Goal: Feedback & Contribution: Submit feedback/report problem

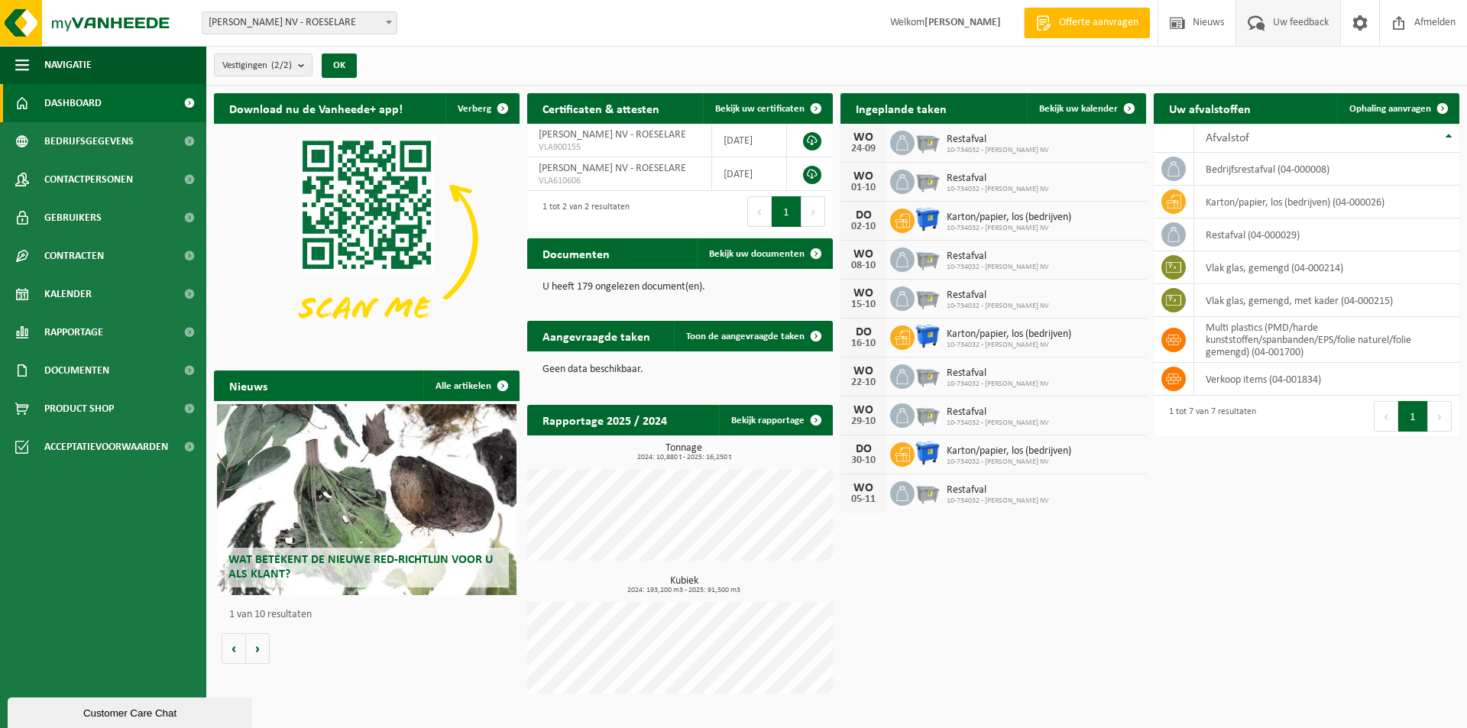
click at [1297, 22] on span "Uw feedback" at bounding box center [1300, 22] width 63 height 45
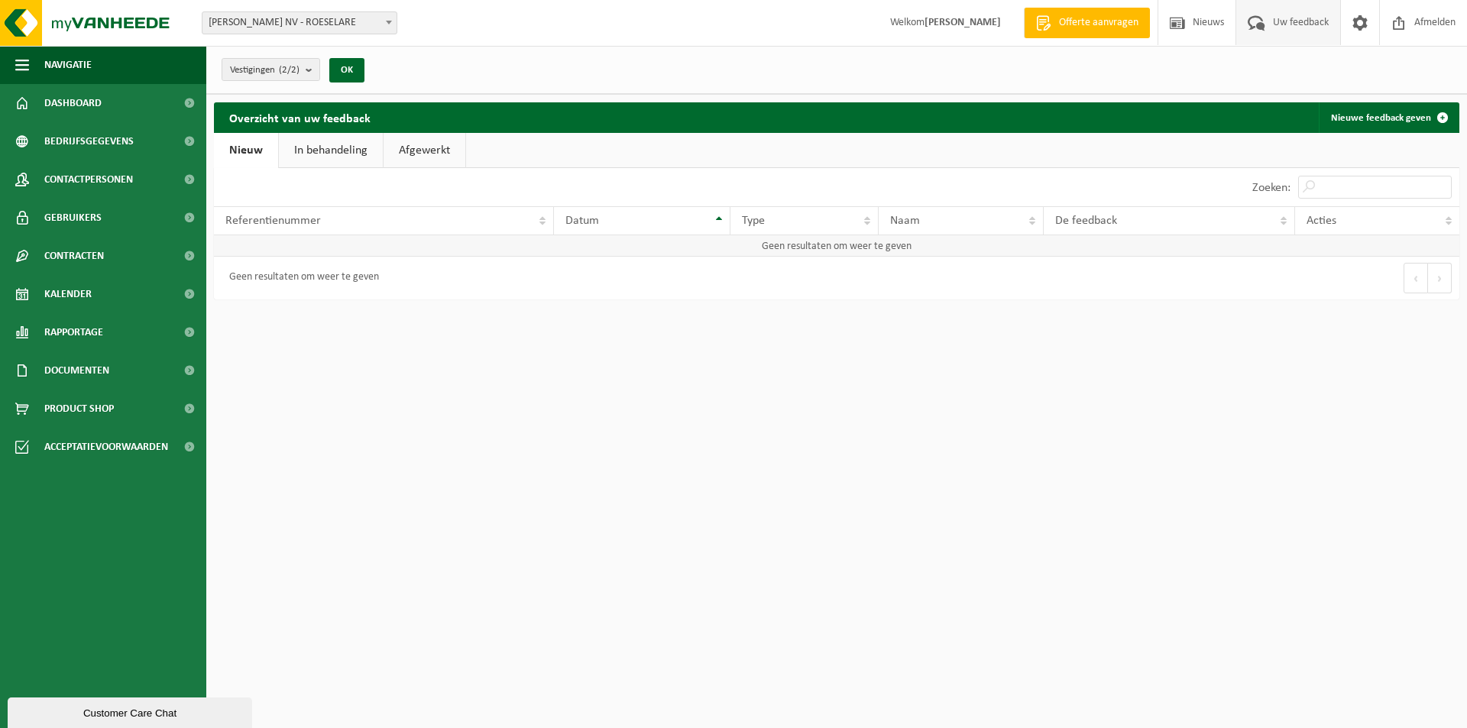
click at [250, 241] on td "Geen resultaten om weer te geven" at bounding box center [836, 245] width 1245 height 21
click at [1434, 115] on span at bounding box center [1442, 117] width 31 height 31
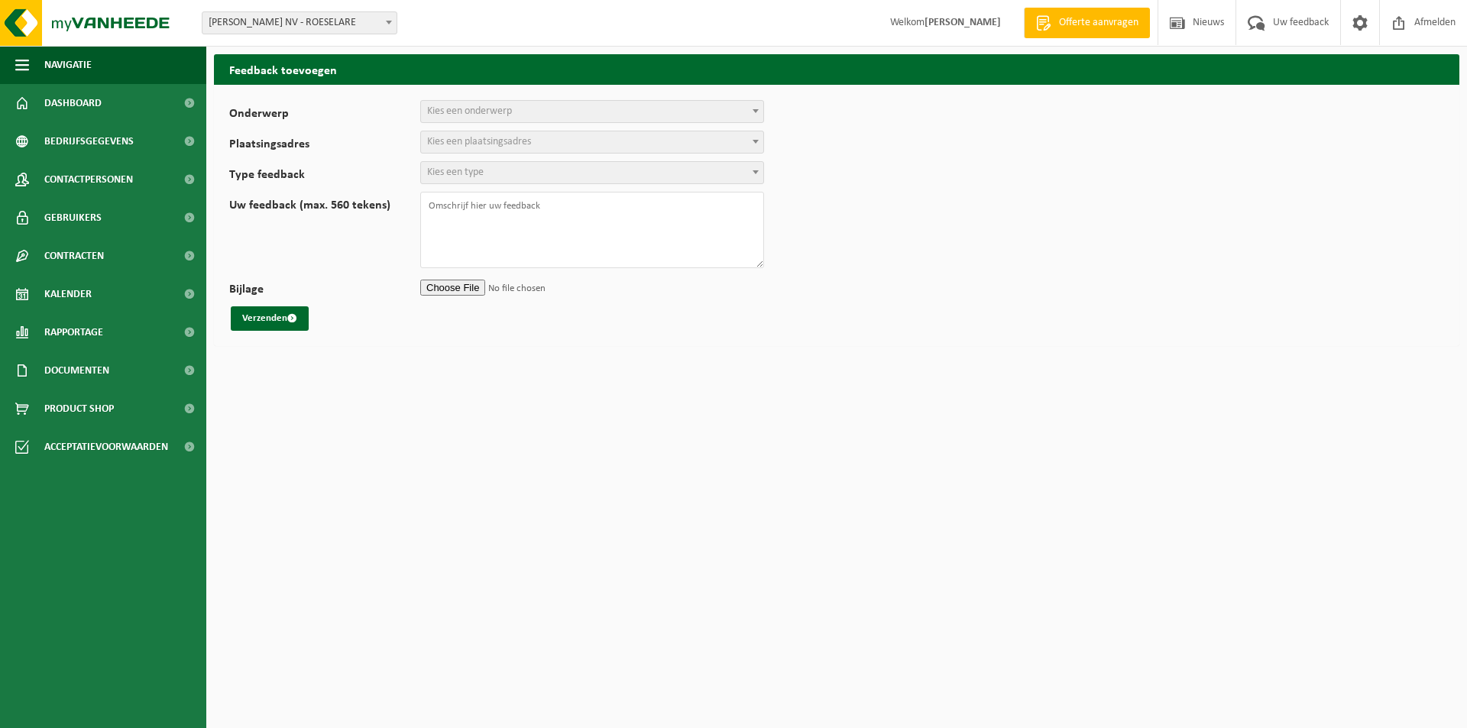
select select
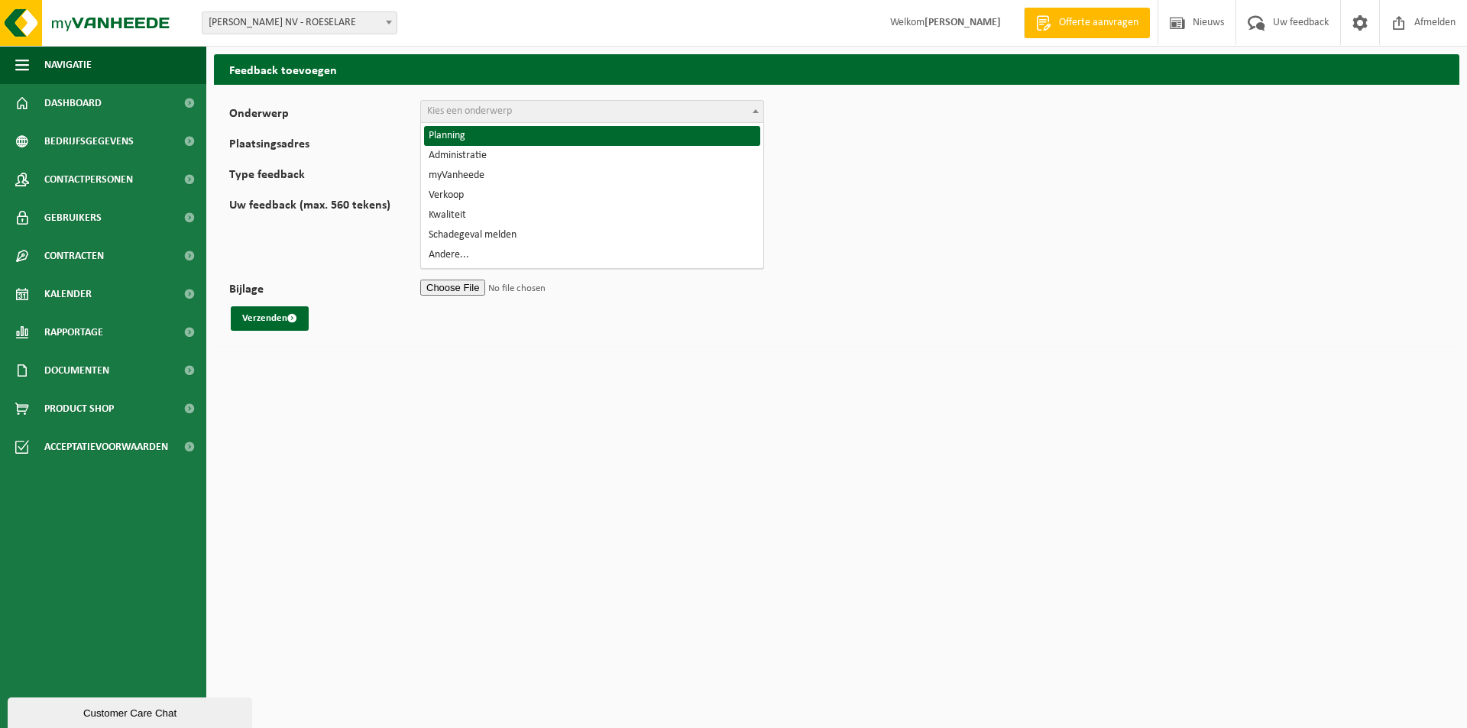
click at [758, 112] on span at bounding box center [755, 111] width 15 height 20
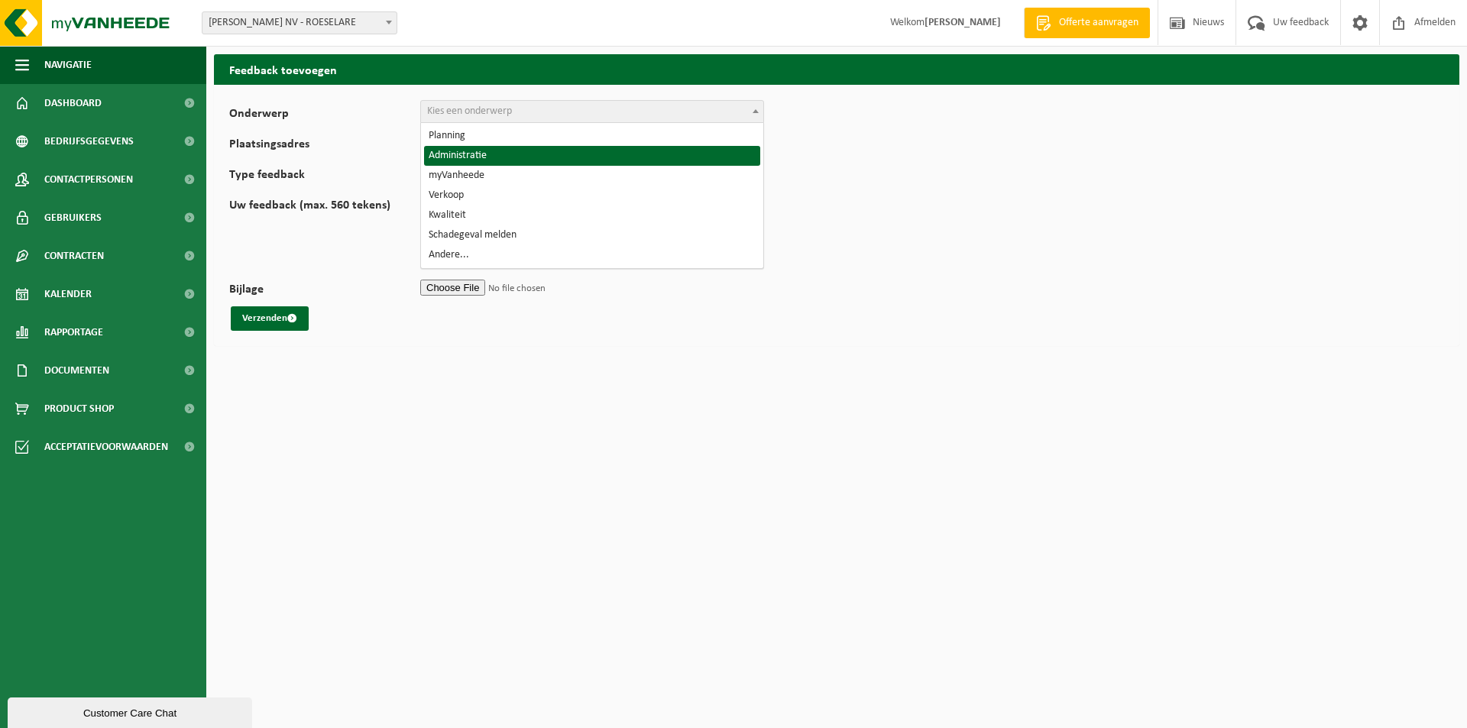
select select "7"
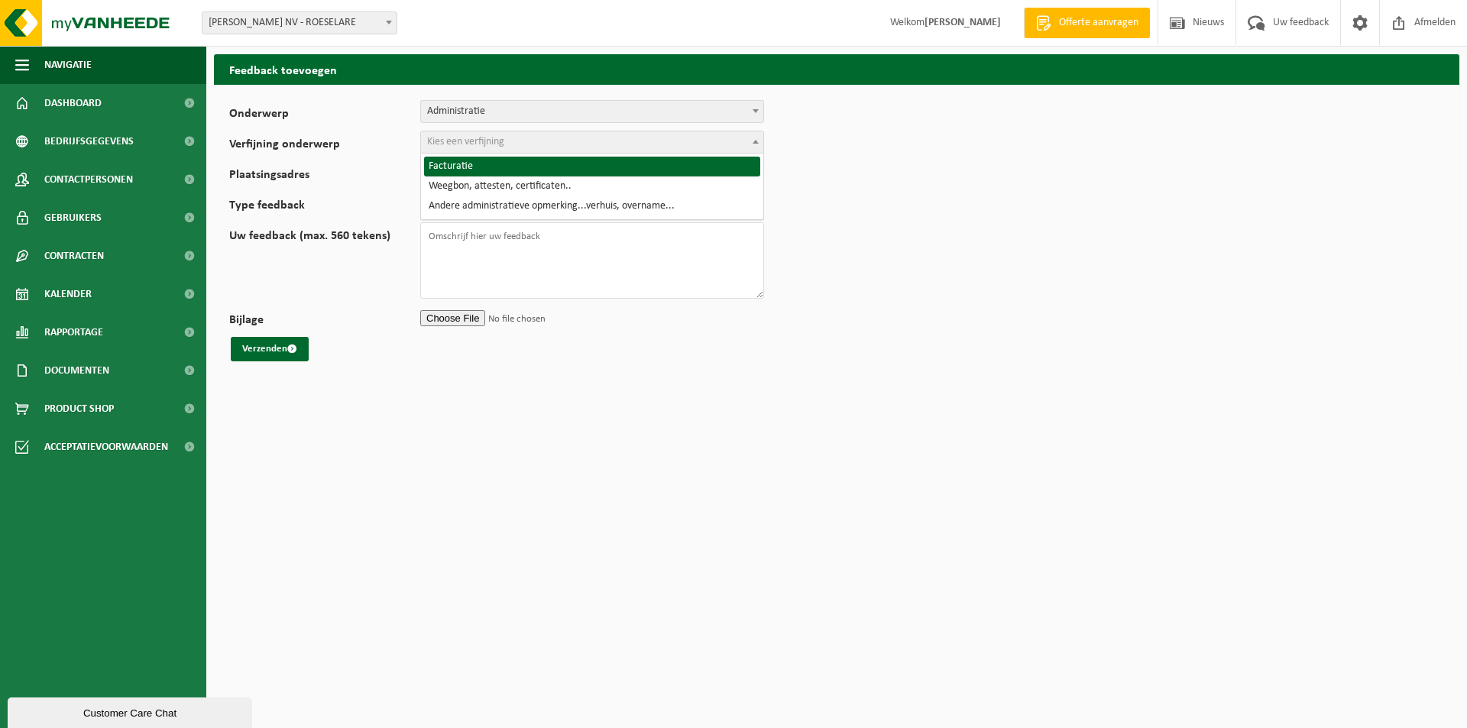
click at [755, 138] on span at bounding box center [755, 141] width 15 height 20
select select "8"
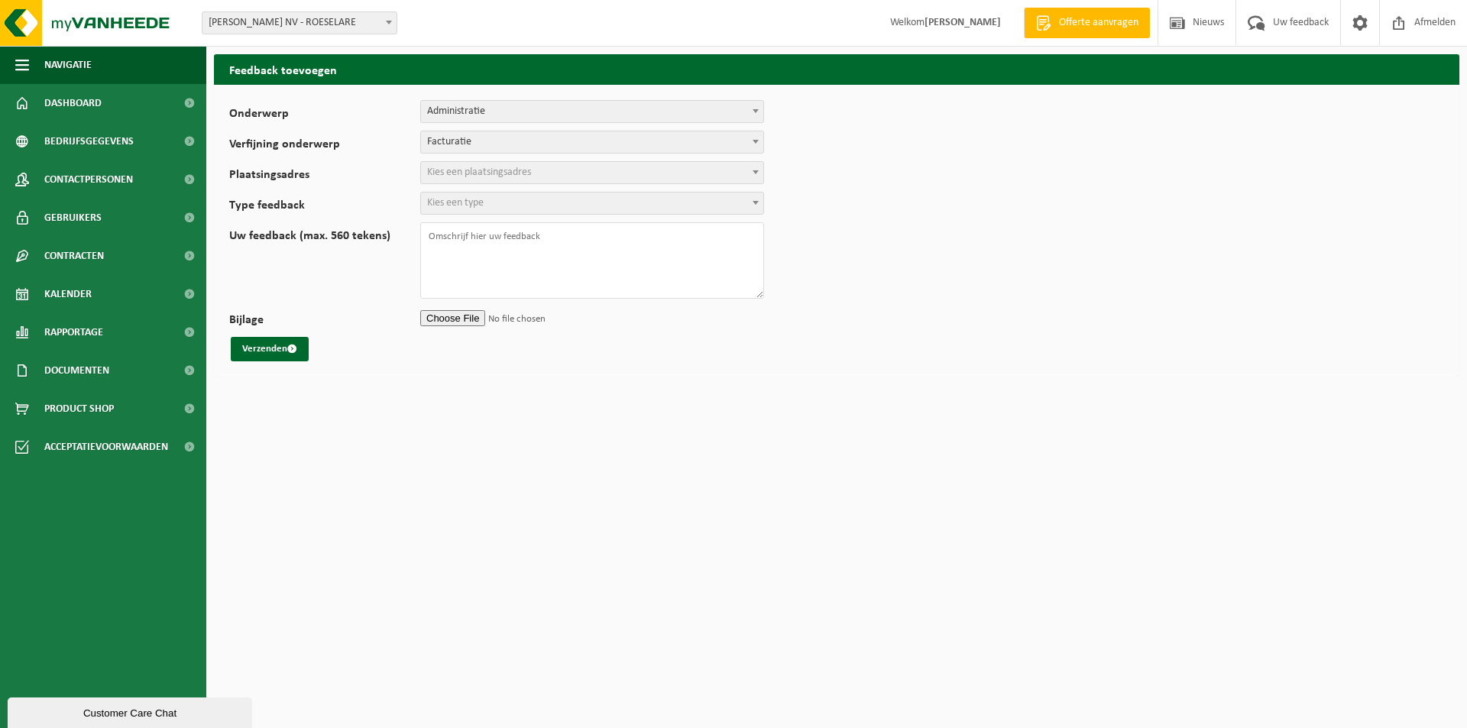
click at [751, 175] on span at bounding box center [755, 172] width 15 height 20
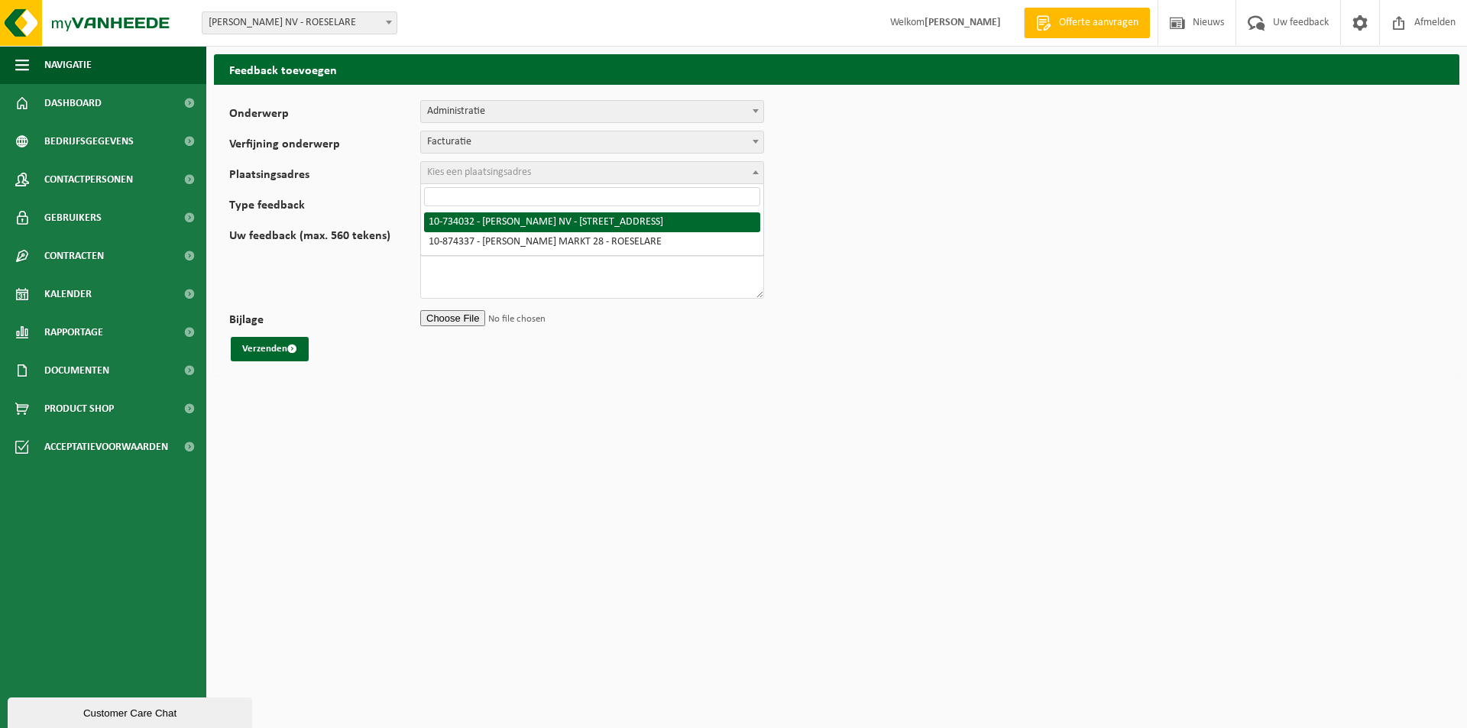
select select "5257"
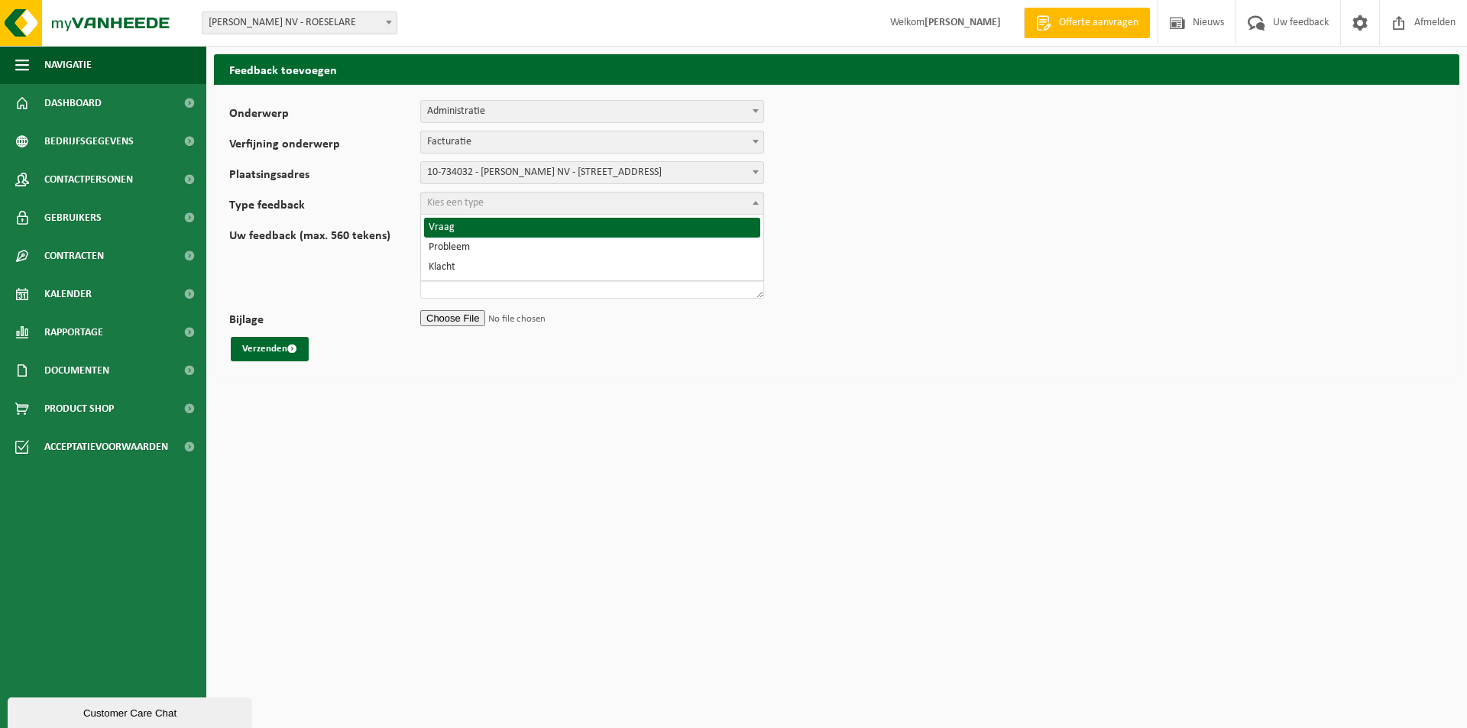
click at [451, 204] on span "Kies een type" at bounding box center [455, 202] width 57 height 11
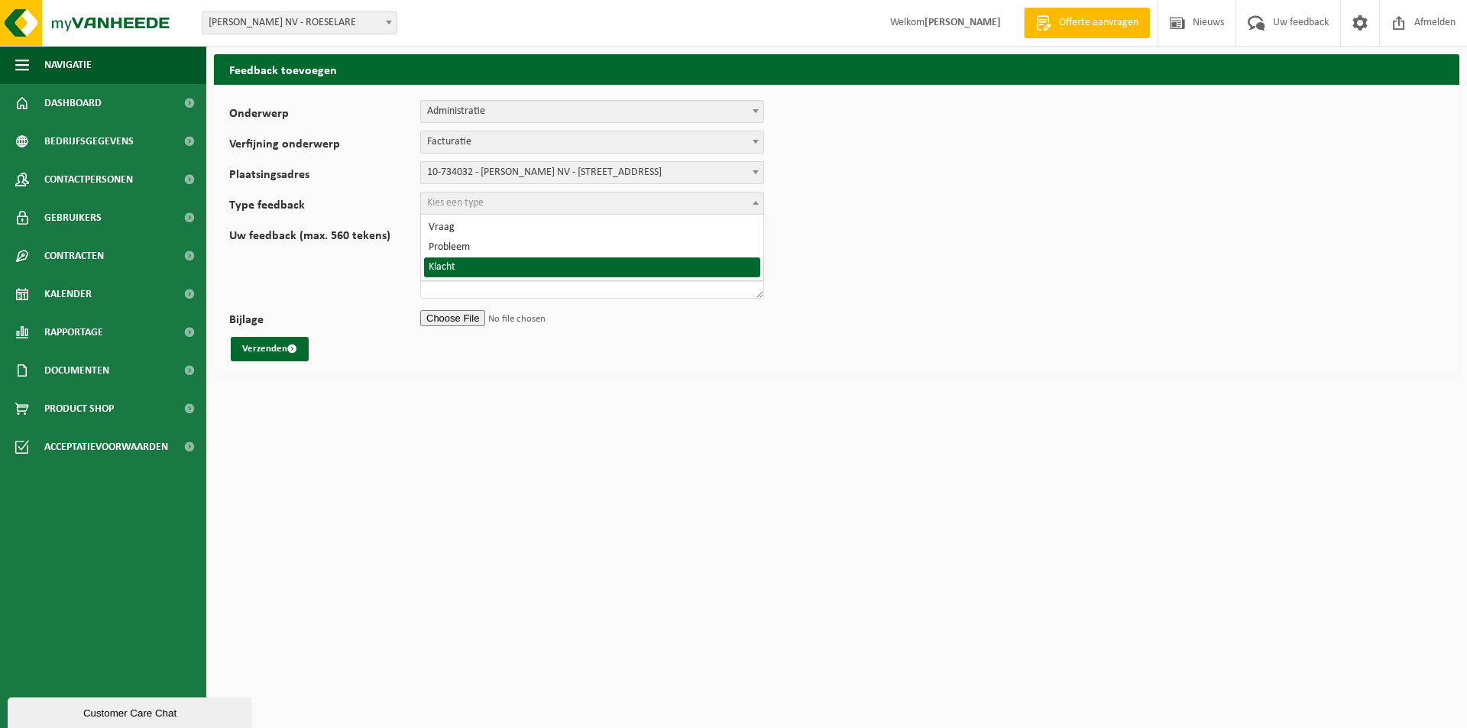
select select "COM"
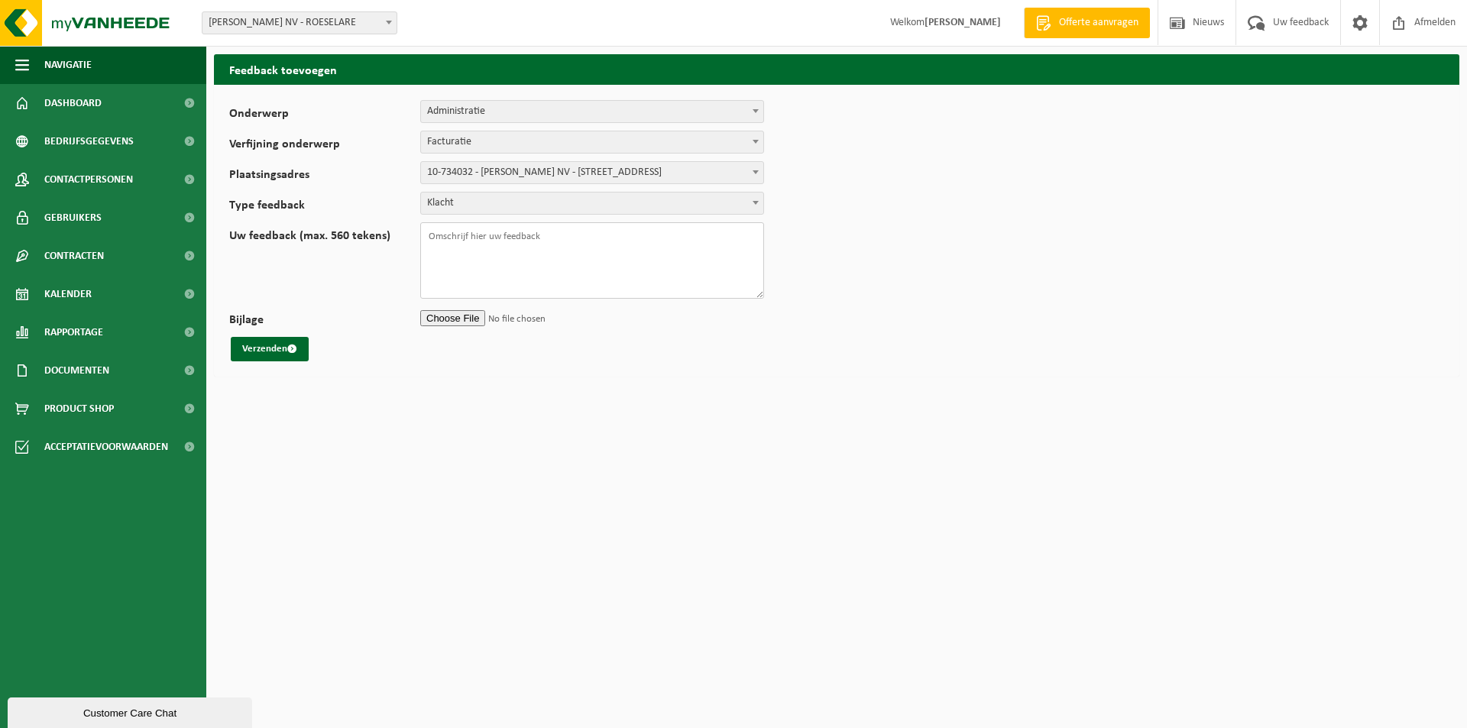
click at [445, 238] on textarea "Uw feedback (max. 560 tekens)" at bounding box center [592, 260] width 344 height 76
click at [484, 249] on textarea "beste, ik zie op 23/07 dat er een verloren rit aangerekend werd (omruiling grot…" at bounding box center [592, 260] width 344 height 76
click at [549, 247] on textarea "beste, ik zie op 23/07 dat er een verloren rit aangerekend werd (omruiling grot…" at bounding box center [592, 260] width 344 height 76
drag, startPoint x: 503, startPoint y: 261, endPoint x: 510, endPoint y: 257, distance: 7.9
click at [504, 260] on textarea "beste, ik zie op 23/07 dat er een verloren rit aangerekend werd (omruiling grot…" at bounding box center [592, 260] width 344 height 76
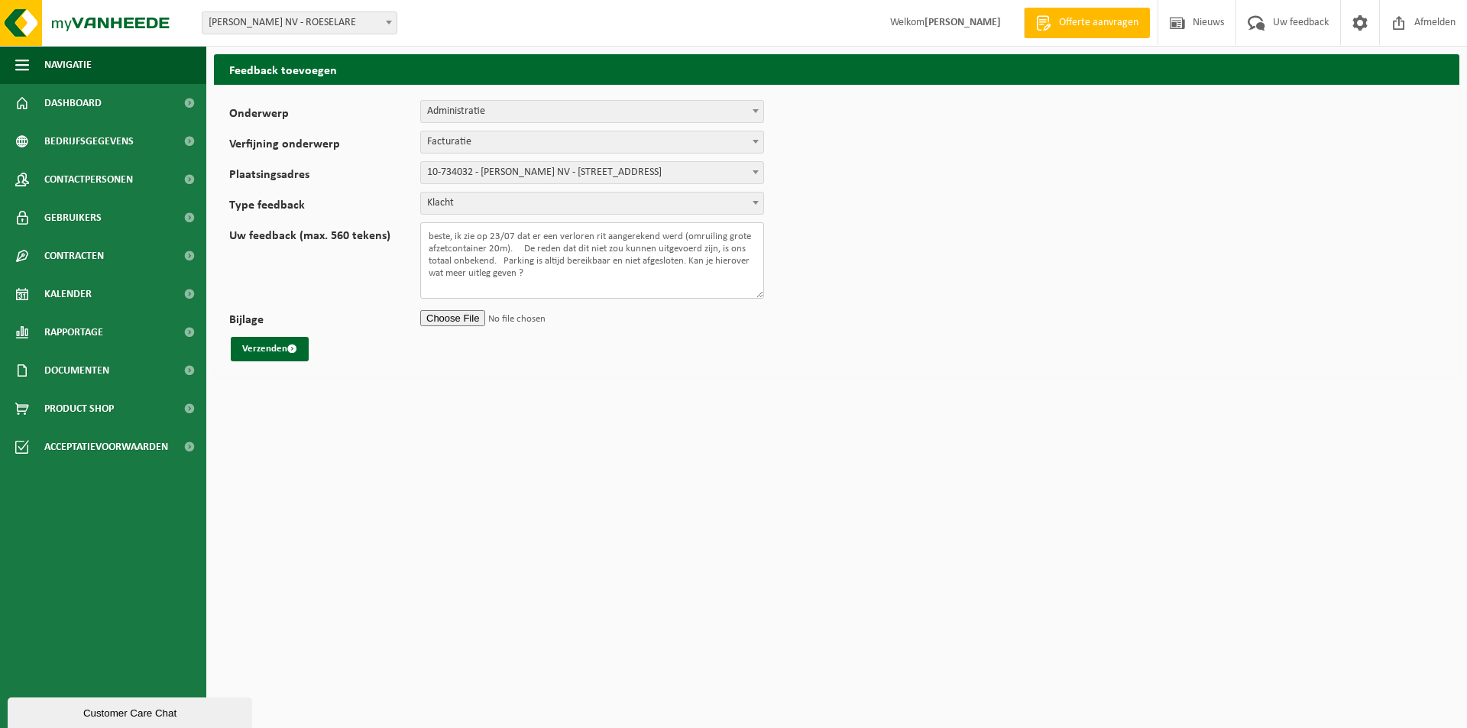
click at [540, 271] on textarea "beste, ik zie op 23/07 dat er een verloren rit aangerekend werd (omruiling grot…" at bounding box center [592, 260] width 344 height 76
click at [506, 247] on textarea "beste, ik zie op 23/07 dat er een verloren rit aangerekend werd (omruiling grot…" at bounding box center [592, 260] width 344 height 76
click at [680, 276] on textarea "beste, ik zie op 23/07 dat er een verloren rit aangerekend werd (omruiling grot…" at bounding box center [592, 260] width 344 height 76
click at [705, 274] on textarea "beste, ik zie op 23/07 dat er een verloren rit aangerekend werd (omruiling grot…" at bounding box center [592, 260] width 344 height 76
type textarea "beste, ik zie op 23/07 dat er een verloren rit aangerekend werd (omruiling grot…"
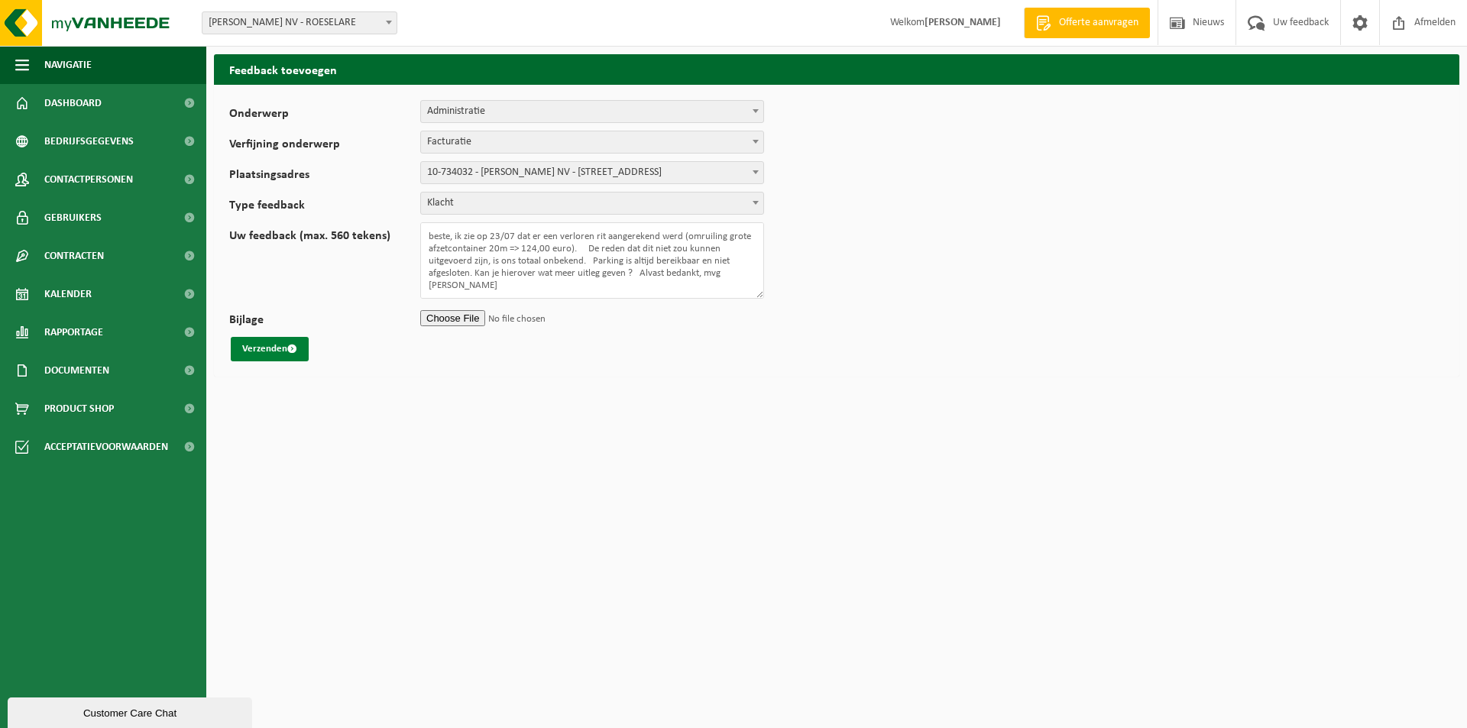
click at [257, 353] on button "Verzenden" at bounding box center [270, 349] width 78 height 24
